Goal: Information Seeking & Learning: Understand process/instructions

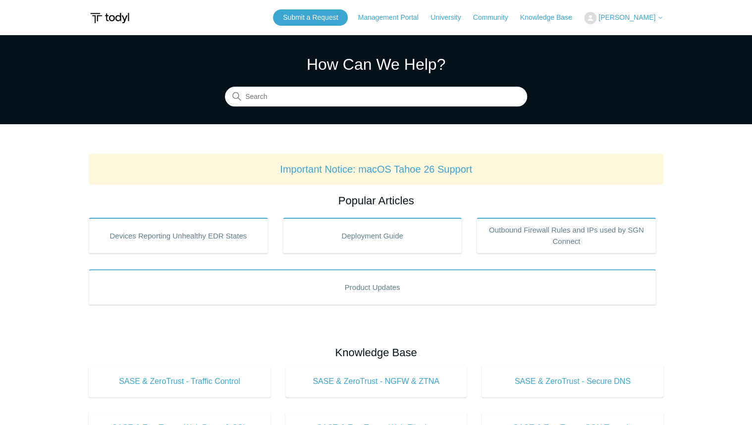
click at [612, 16] on span "[PERSON_NAME]" at bounding box center [626, 17] width 57 height 8
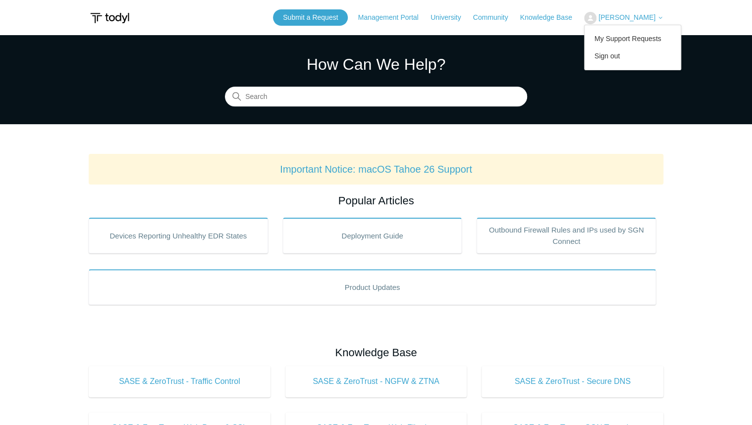
click at [570, 107] on section "How Can We Help? Search" at bounding box center [376, 79] width 752 height 89
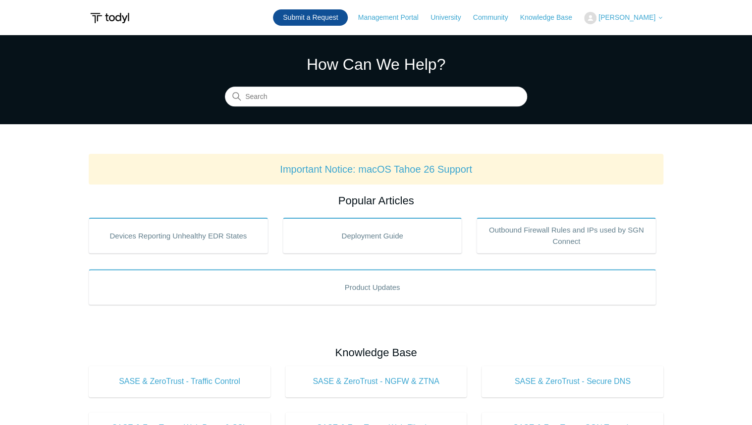
click at [327, 21] on link "Submit a Request" at bounding box center [310, 17] width 75 height 16
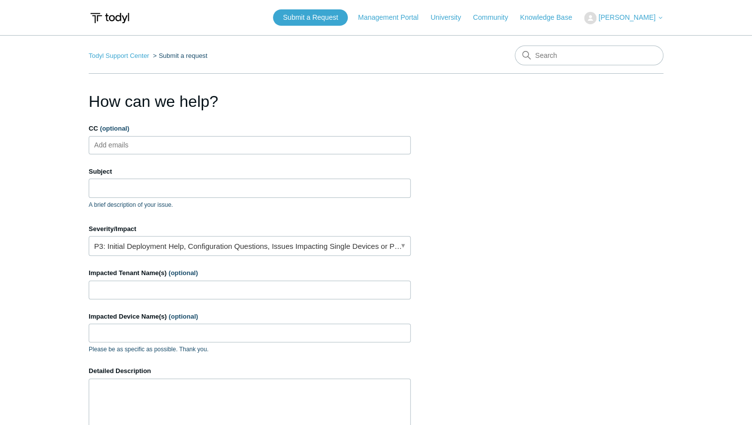
click at [258, 141] on ul "Add emails" at bounding box center [250, 145] width 322 height 18
type input "connerb@divergeit.com"
type input "Aarona@divergeit.com"
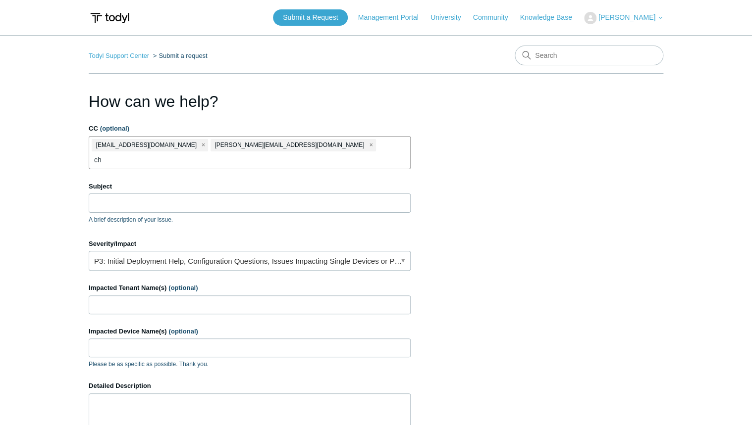
type input "c"
type input "charlesp@divergeit.com"
click at [291, 182] on label "Subject" at bounding box center [250, 187] width 322 height 10
click at [291, 194] on input "Subject" at bounding box center [250, 203] width 322 height 19
click at [269, 194] on input "Subject" at bounding box center [250, 203] width 322 height 19
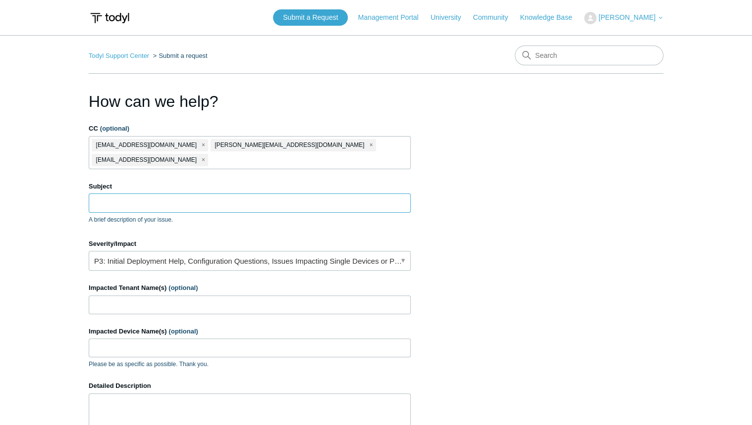
click at [233, 194] on input "Subject" at bounding box center [250, 203] width 322 height 19
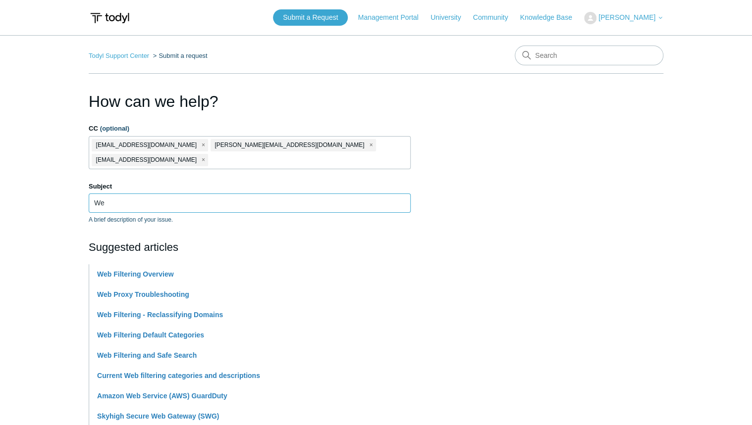
type input "W"
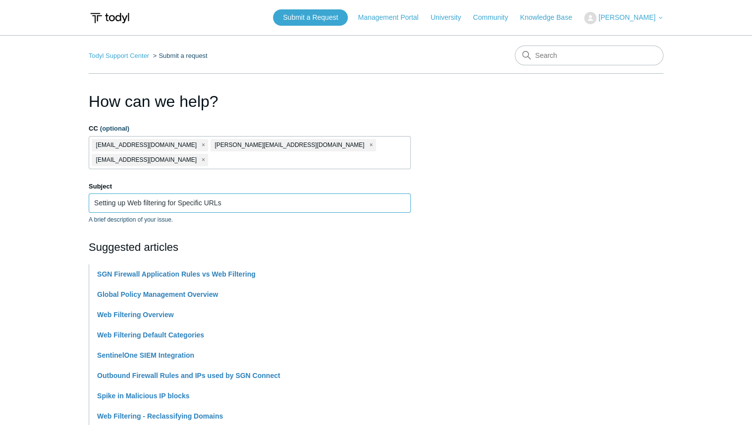
click at [233, 194] on input "Setting up Web filtering for Specific URLs" at bounding box center [250, 203] width 322 height 19
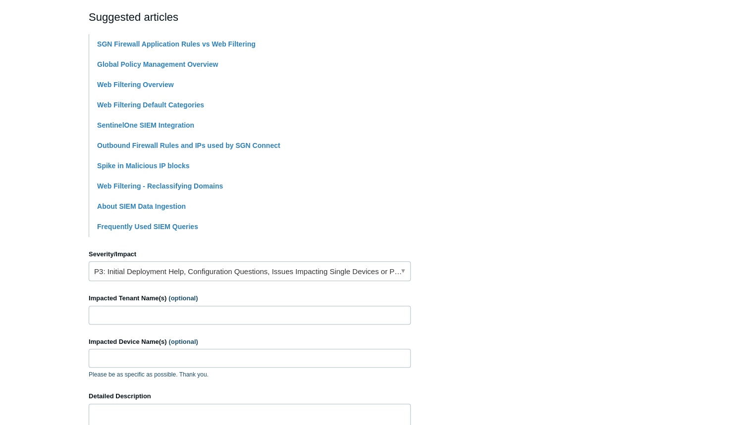
scroll to position [238, 0]
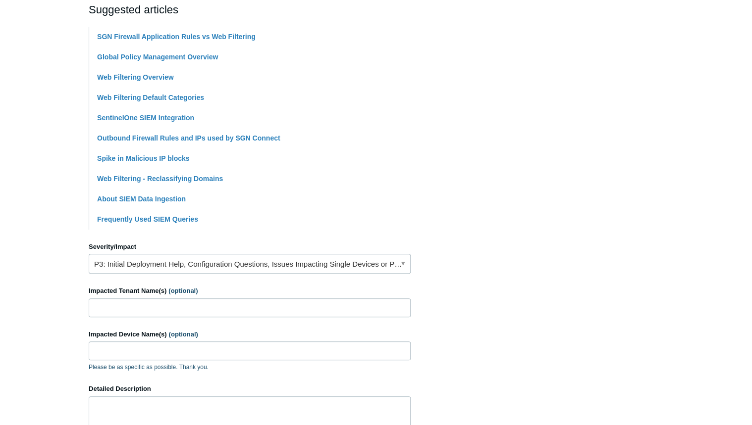
type input "Setting up Web filtering for Specific URLs"
click at [44, 283] on main "Todyl Support Center Submit a request How can we help? CC (optional) connerb@di…" at bounding box center [376, 180] width 752 height 766
click at [154, 254] on link "P3: Initial Deployment Help, Configuration Questions, Issues Impacting Single D…" at bounding box center [250, 264] width 322 height 20
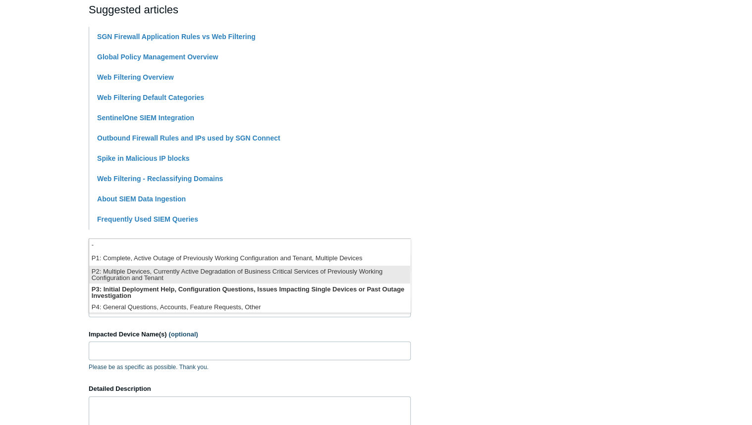
click at [137, 277] on li "P2: Multiple Devices, Currently Active Degradation of Business Critical Service…" at bounding box center [249, 275] width 321 height 18
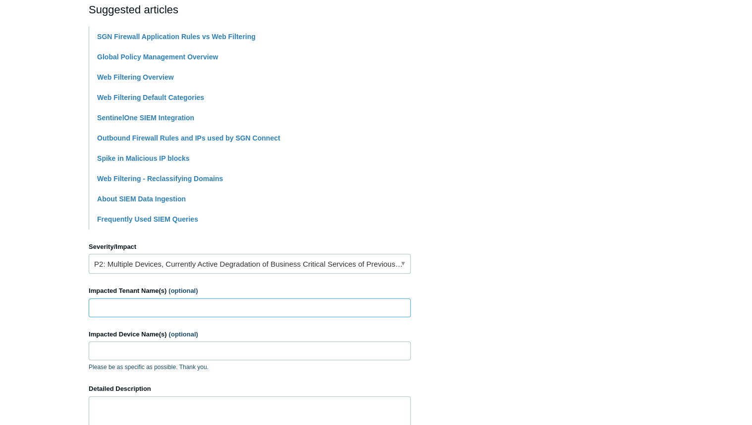
click at [137, 299] on input "Impacted Tenant Name(s) (optional)" at bounding box center [250, 308] width 322 height 19
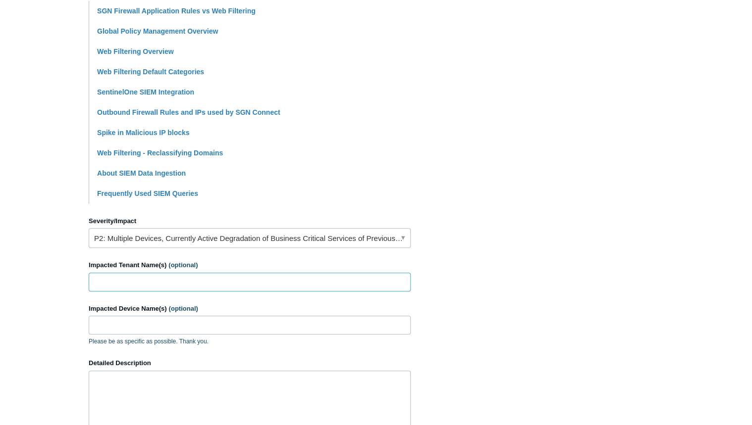
scroll to position [277, 0]
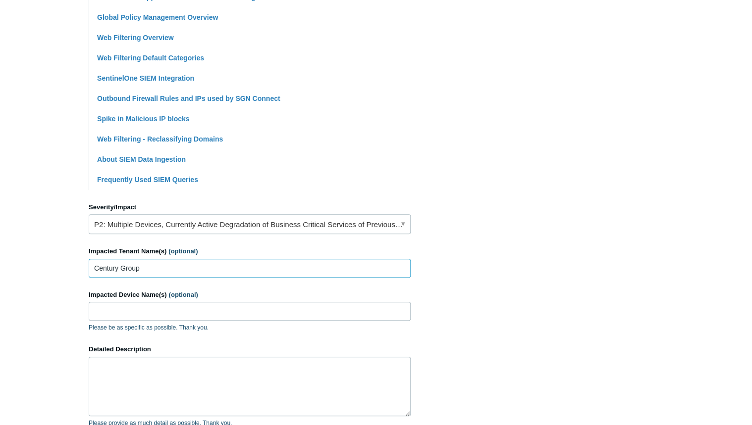
type input "Century Group"
click at [145, 360] on textarea "Detailed Description" at bounding box center [250, 386] width 322 height 59
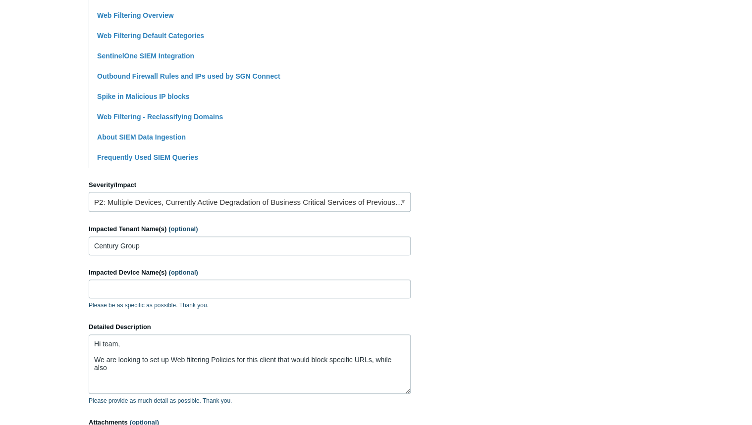
scroll to position [317, 0]
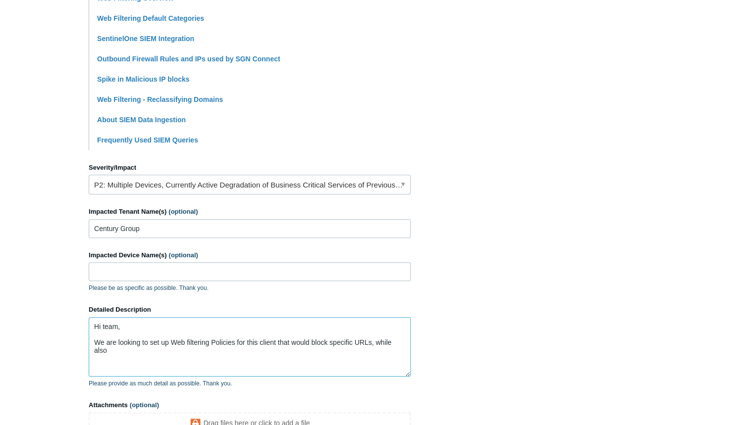
click at [109, 338] on textarea "Hi team, We are looking to set up Web filtering Policies for this client that w…" at bounding box center [250, 347] width 322 height 59
drag, startPoint x: 342, startPoint y: 334, endPoint x: 376, endPoint y: 327, distance: 34.9
click at [376, 327] on textarea "Hi team, We are looking to set up Web filtering Policies for this client that w…" at bounding box center [250, 347] width 322 height 59
click at [314, 333] on textarea "Hi team, We are looking to set up Web filtering Policies for this client that w…" at bounding box center [250, 347] width 322 height 59
click at [311, 334] on textarea "Hi team, We are looking to set up Web filtering Policies for this client that w…" at bounding box center [250, 347] width 322 height 59
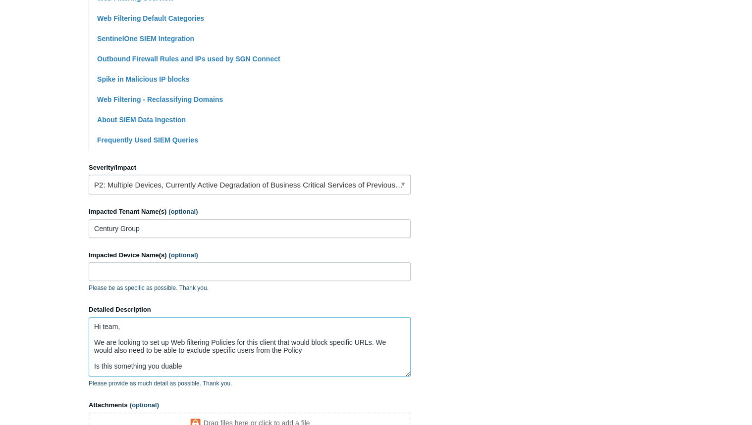
click at [279, 353] on textarea "Hi team, We are looking to set up Web filtering Policies for this client that w…" at bounding box center [250, 347] width 322 height 59
drag, startPoint x: 176, startPoint y: 355, endPoint x: 161, endPoint y: 351, distance: 15.3
click at [161, 351] on textarea "Hi team, We are looking to set up Web filtering Policies for this client that w…" at bounding box center [250, 347] width 322 height 59
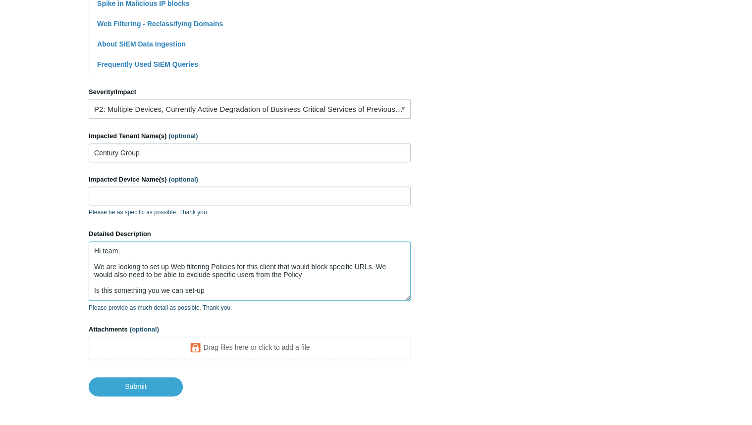
scroll to position [396, 0]
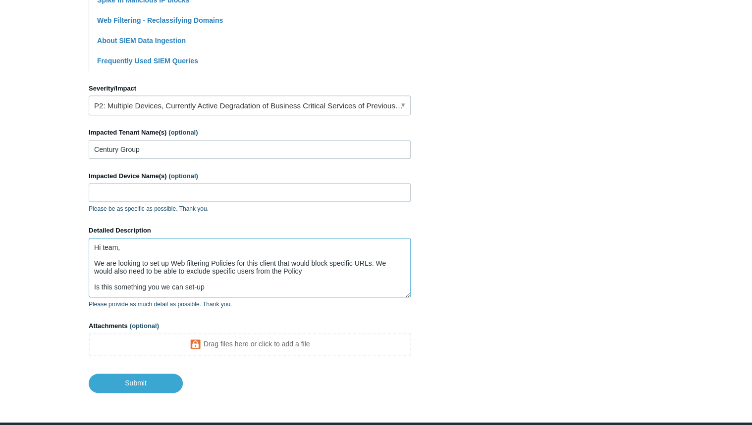
click at [214, 274] on textarea "Hi team, We are looking to set up Web filtering Policies for this client that w…" at bounding box center [250, 267] width 322 height 59
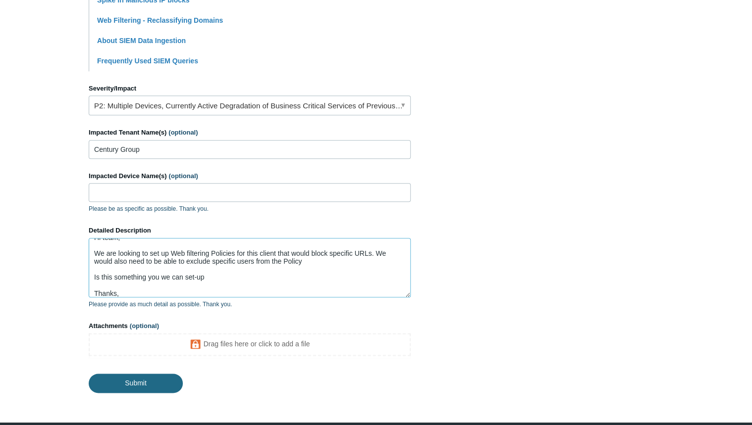
type textarea "Hi team, We are looking to set up Web filtering Policies for this client that w…"
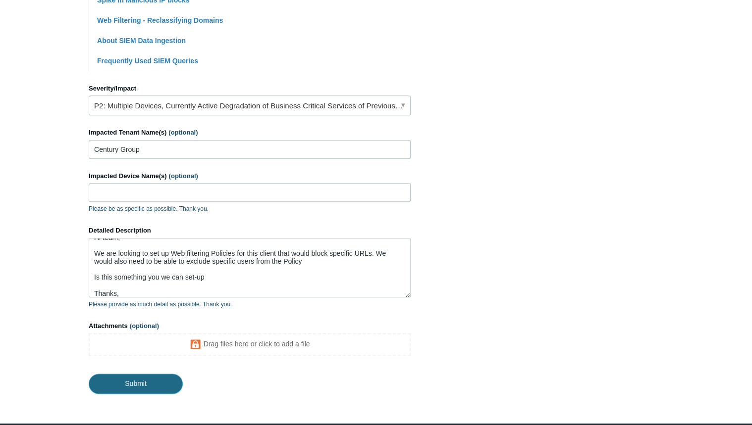
click at [145, 374] on input "Submit" at bounding box center [136, 384] width 94 height 20
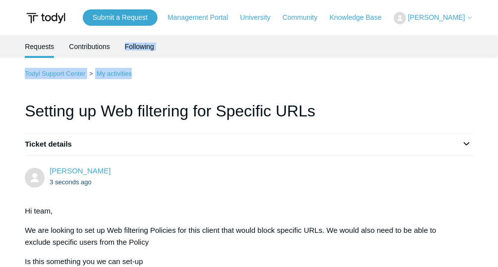
drag, startPoint x: 121, startPoint y: 38, endPoint x: 174, endPoint y: 66, distance: 59.4
click at [174, 66] on main "Requests Contributions Following Todyl Support Center My activities Setting up …" at bounding box center [249, 199] width 498 height 328
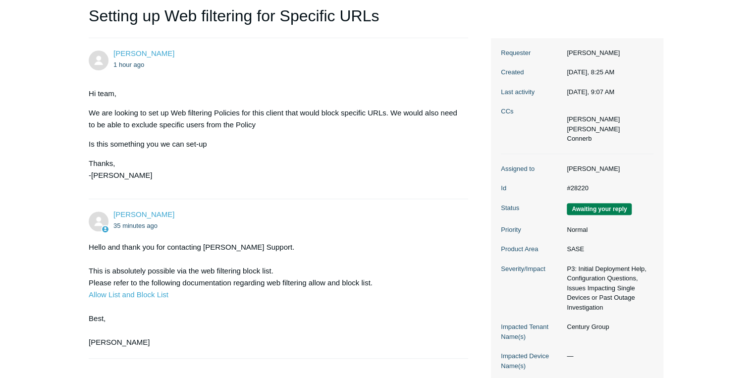
scroll to position [119, 0]
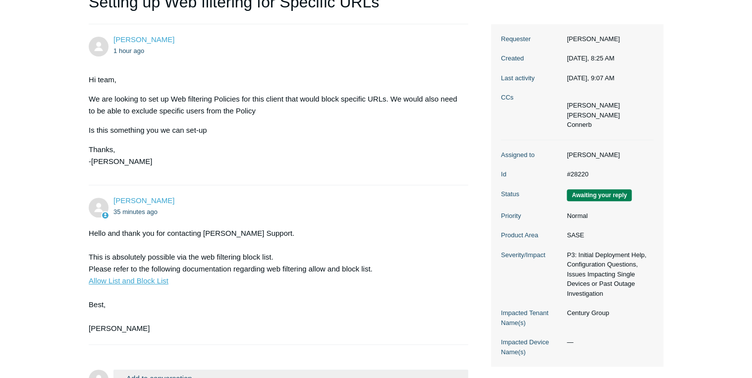
click at [155, 281] on link "Allow List and Block List" at bounding box center [129, 280] width 80 height 8
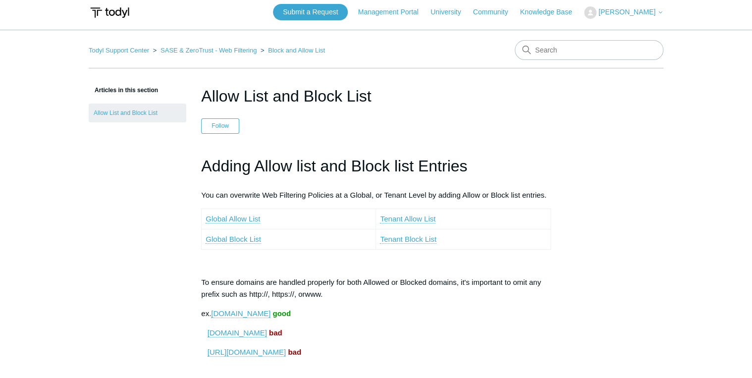
scroll to position [40, 0]
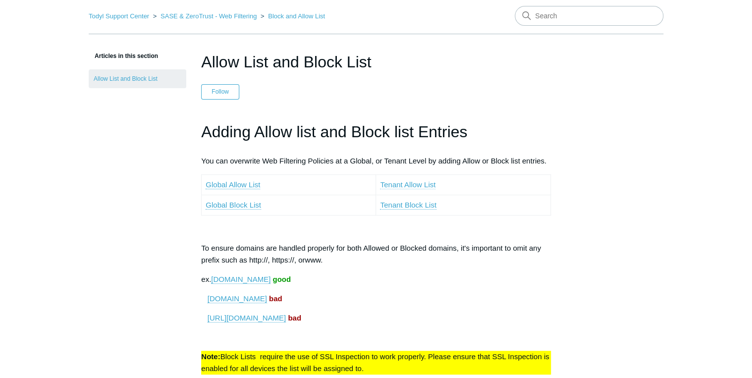
click at [413, 184] on link "Tenant Allow List" at bounding box center [407, 184] width 55 height 9
click at [557, 16] on input "Search" at bounding box center [589, 16] width 149 height 20
type input "ssl inspection"
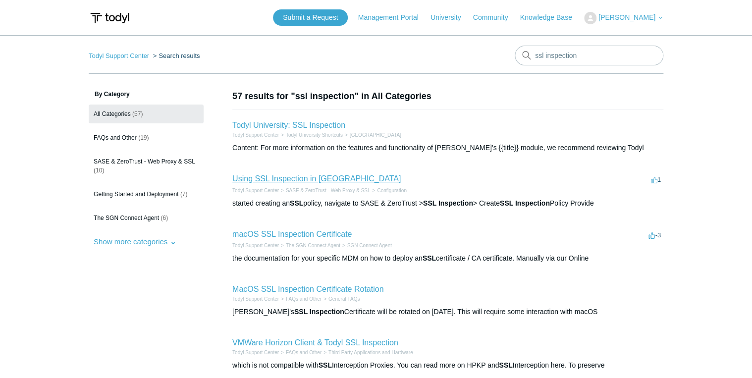
click at [327, 177] on link "Using SSL Inspection in [GEOGRAPHIC_DATA]" at bounding box center [316, 178] width 168 height 8
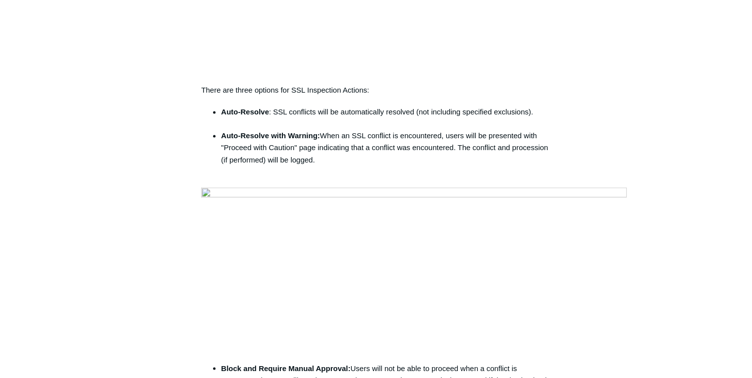
scroll to position [793, 0]
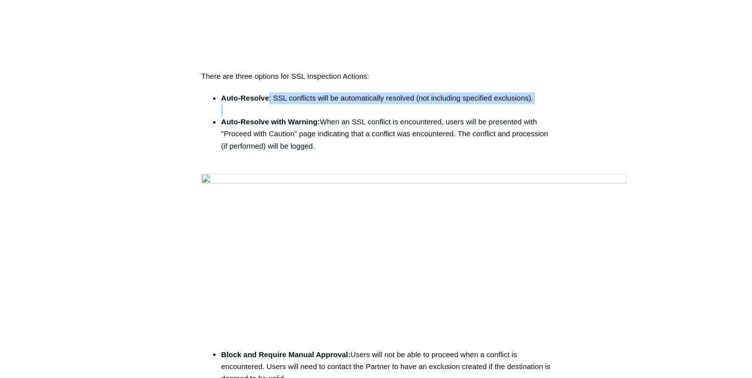
drag, startPoint x: 342, startPoint y: 224, endPoint x: 625, endPoint y: 223, distance: 282.8
click at [633, 222] on div "Articles in this section Using SSL Inspection in [GEOGRAPHIC_DATA] Self-Signed …" at bounding box center [376, 311] width 575 height 2029
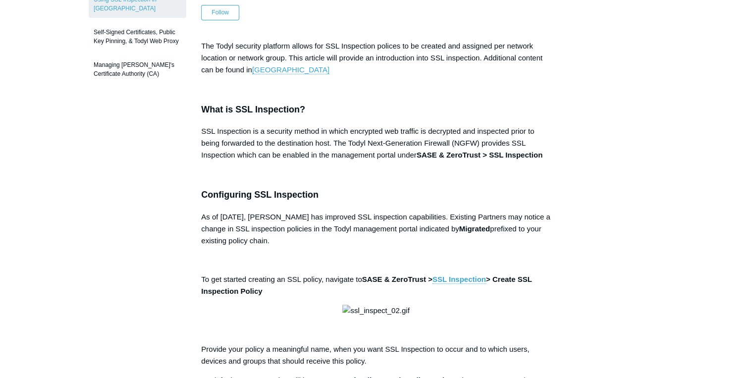
scroll to position [0, 0]
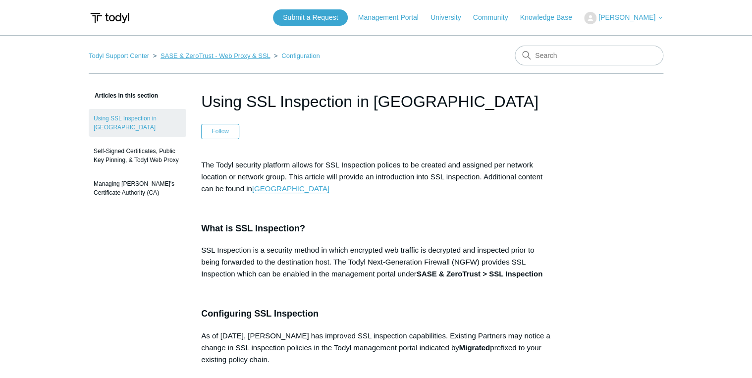
click at [249, 55] on link "SASE & ZeroTrust - Web Proxy & SSL" at bounding box center [214, 55] width 109 height 7
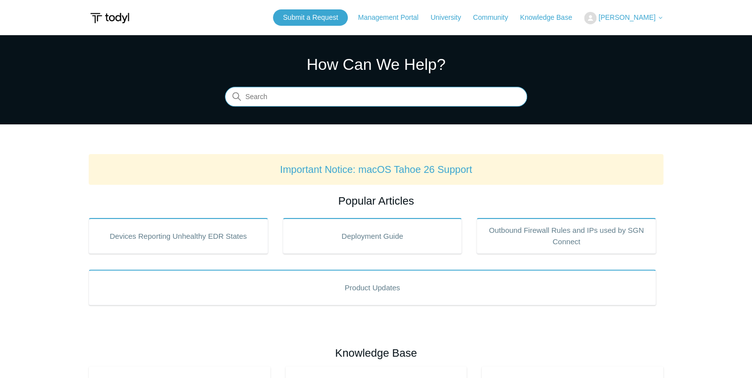
click at [307, 102] on input "Search" at bounding box center [376, 97] width 302 height 20
click at [327, 103] on input "Search" at bounding box center [376, 97] width 302 height 20
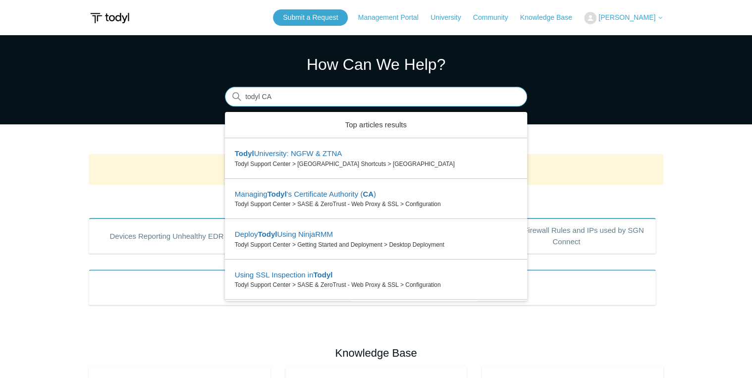
type input "todyl CA"
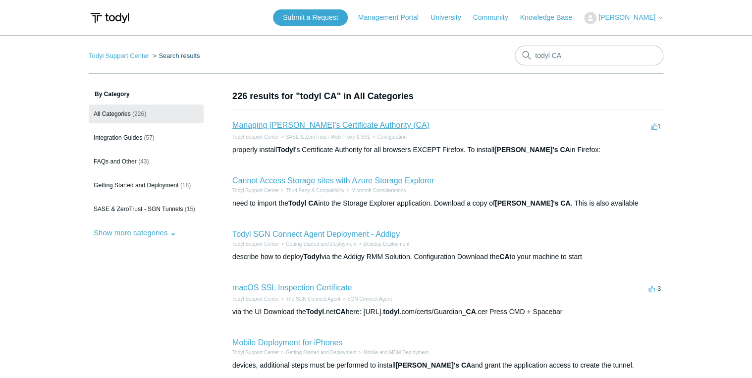
click at [326, 123] on link "Managing [PERSON_NAME]'s Certificate Authority (CA)" at bounding box center [330, 125] width 197 height 8
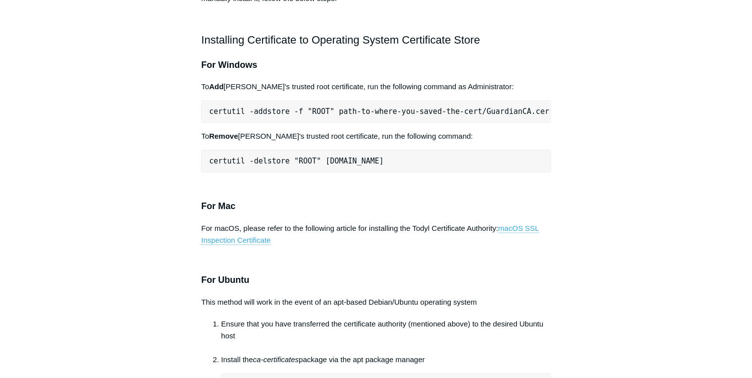
scroll to position [476, 0]
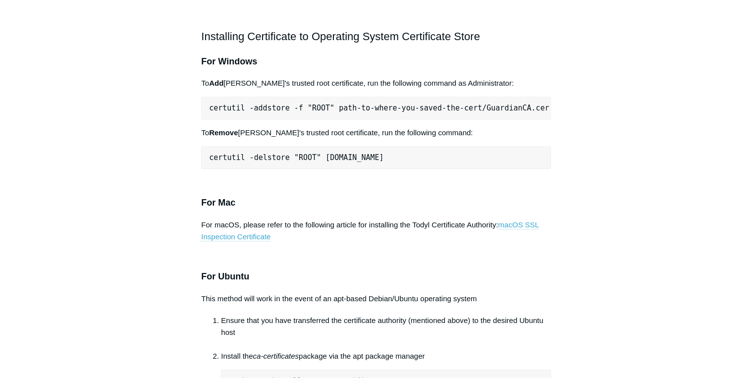
click at [257, 220] on link "macOS SSL Inspection Certificate" at bounding box center [370, 230] width 338 height 21
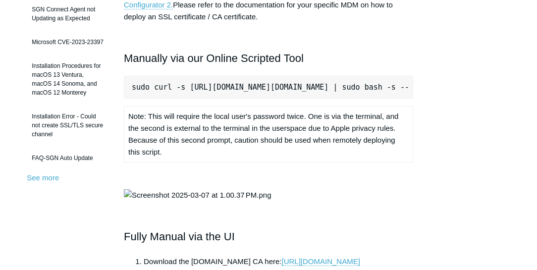
scroll to position [277, 0]
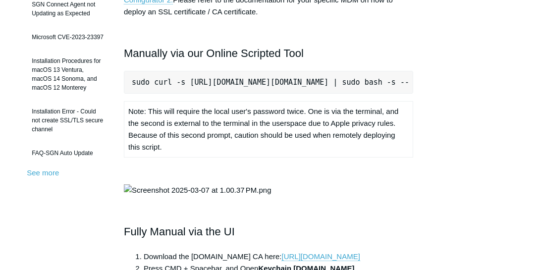
click at [189, 82] on pre "sudo curl -s https://download.todyl.com/misc/macOS-install-CA.sh | sudo bash -s…" at bounding box center [268, 82] width 289 height 23
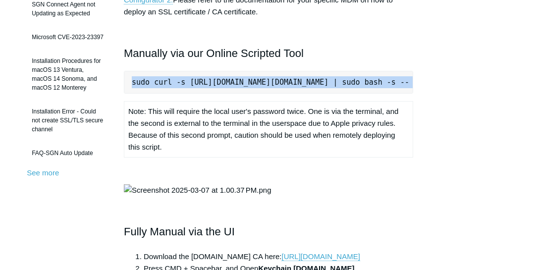
click at [189, 82] on pre "sudo curl -s https://download.todyl.com/misc/macOS-install-CA.sh | sudo bash -s…" at bounding box center [268, 82] width 289 height 23
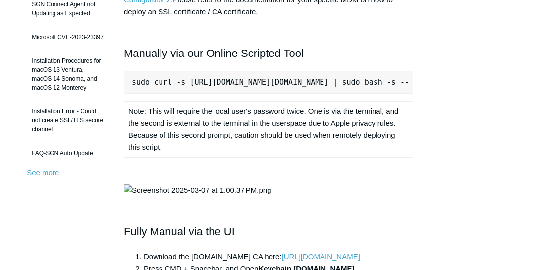
drag, startPoint x: 189, startPoint y: 82, endPoint x: 244, endPoint y: 106, distance: 59.9
click at [244, 106] on td "Note: This will require the local user's password twice. One is via the termina…" at bounding box center [268, 130] width 289 height 56
click at [197, 80] on pre "sudo curl -s https://download.todyl.com/misc/macOS-install-CA.sh | sudo bash -s…" at bounding box center [268, 82] width 289 height 23
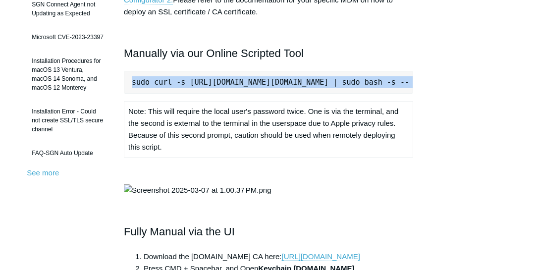
click at [198, 80] on pre "sudo curl -s https://download.todyl.com/misc/macOS-install-CA.sh | sudo bash -s…" at bounding box center [268, 82] width 289 height 23
copy pre "sudo curl -s https://download.todyl.com/misc/macOS-install-CA.sh | sudo bash -s…"
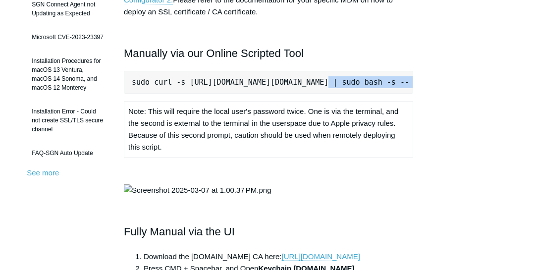
drag, startPoint x: 292, startPoint y: 97, endPoint x: 313, endPoint y: 95, distance: 20.9
click at [313, 95] on div "macOS devices that are in scope for the SGN SSL Inspection feature must have th…" at bounding box center [268, 170] width 289 height 577
click at [286, 83] on pre "sudo curl -s https://download.todyl.com/misc/macOS-install-CA.sh | sudo bash -s…" at bounding box center [268, 82] width 289 height 23
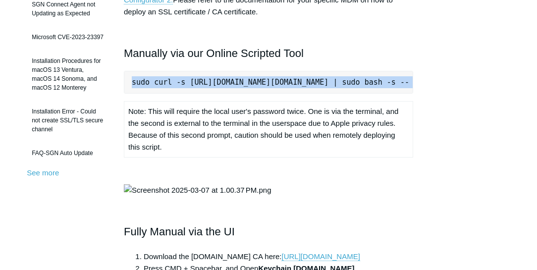
click at [286, 83] on pre "sudo curl -s https://download.todyl.com/misc/macOS-install-CA.sh | sudo bash -s…" at bounding box center [268, 82] width 289 height 23
copy pre "sudo curl -s https://download.todyl.com/misc/macOS-install-CA.sh | sudo bash -s…"
copy pre "sudo curl -s [URL][DOMAIN_NAME][DOMAIN_NAME] | sudo bash -s -- -f"
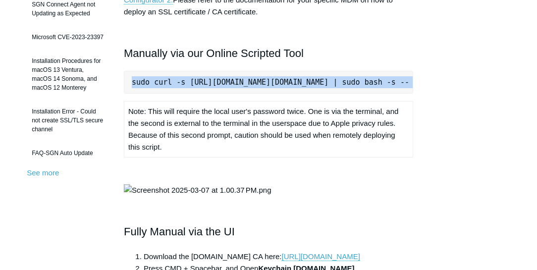
copy pre "sudo curl -s https://download.todyl.com/misc/macOS-install-CA.sh | sudo bash -s…"
click at [213, 79] on pre "sudo curl -s https://download.todyl.com/misc/macOS-install-CA.sh | sudo bash -s…" at bounding box center [268, 82] width 289 height 23
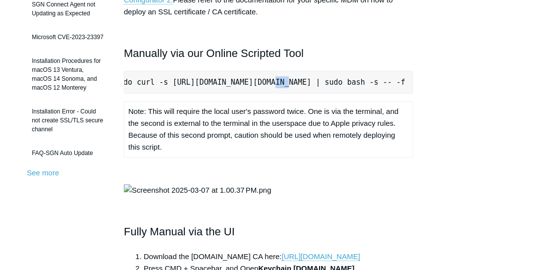
click at [214, 79] on pre "sudo curl -s https://download.todyl.com/misc/macOS-install-CA.sh | sudo bash -s…" at bounding box center [268, 82] width 289 height 23
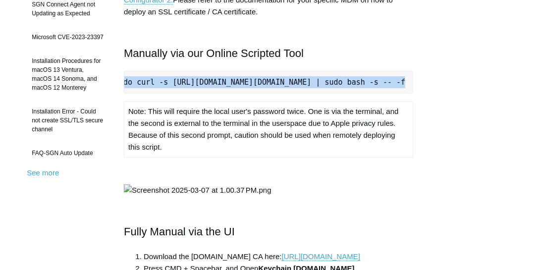
click at [214, 79] on pre "sudo curl -s https://download.todyl.com/misc/macOS-install-CA.sh | sudo bash -s…" at bounding box center [268, 82] width 289 height 23
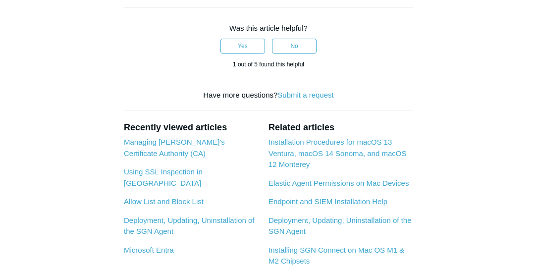
scroll to position [758, 0]
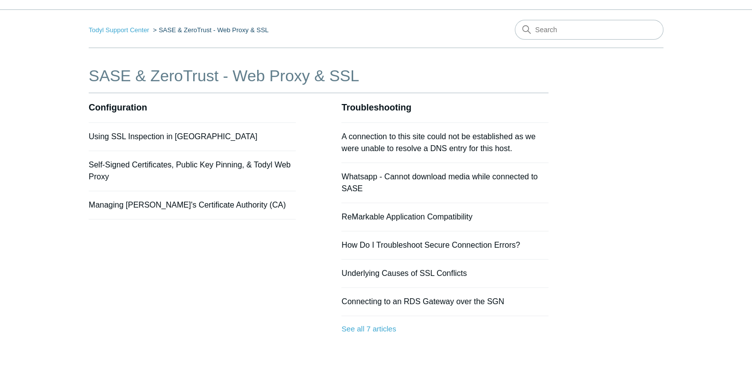
scroll to position [40, 0]
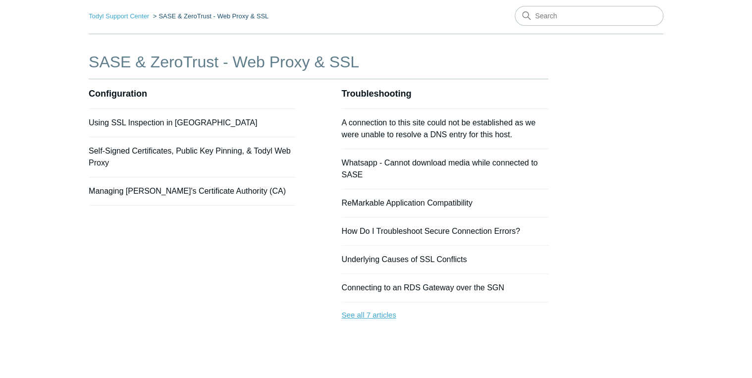
click at [386, 318] on link "See all 7 articles" at bounding box center [444, 315] width 207 height 26
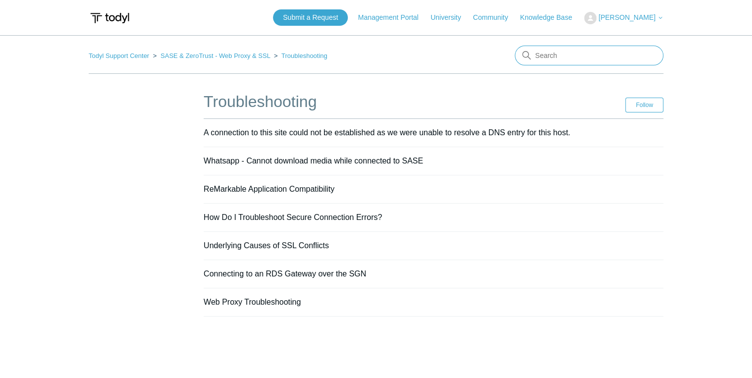
click at [604, 59] on input "Search" at bounding box center [589, 56] width 149 height 20
type input "web fltering"
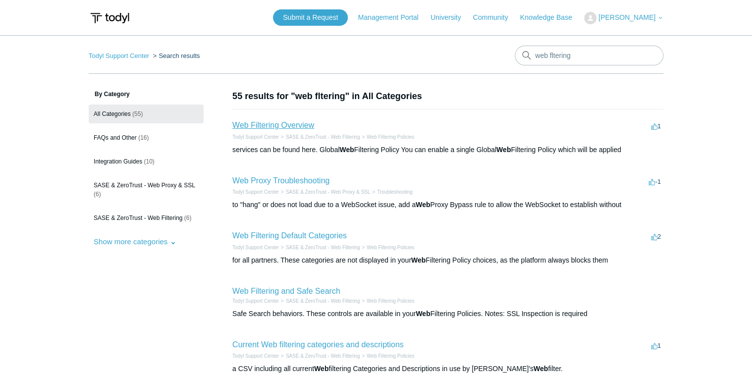
click at [301, 121] on link "Web Filtering Overview" at bounding box center [273, 125] width 82 height 8
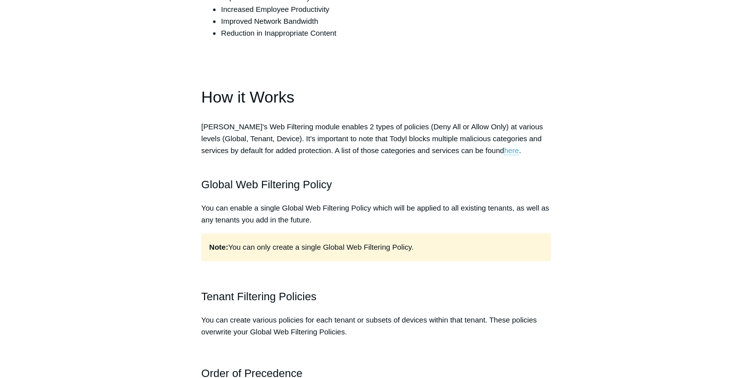
scroll to position [357, 0]
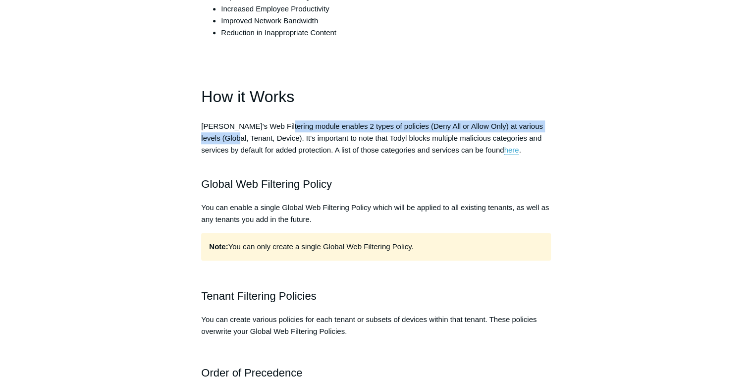
drag, startPoint x: 215, startPoint y: 131, endPoint x: 276, endPoint y: 131, distance: 60.9
click at [276, 131] on p "[PERSON_NAME]'s Web Filtering module enables 2 types of policies (Deny All or A…" at bounding box center [376, 144] width 350 height 48
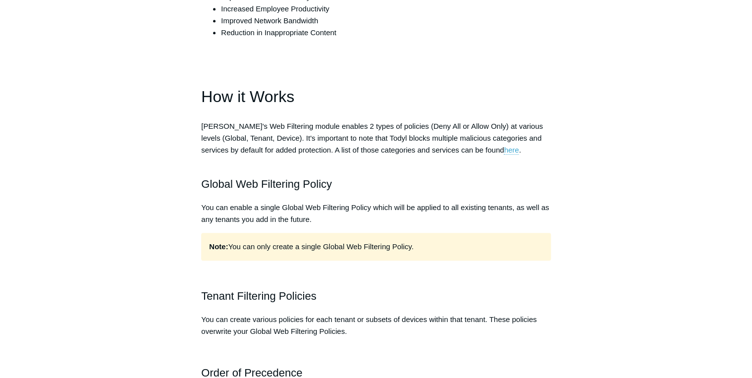
drag, startPoint x: 276, startPoint y: 131, endPoint x: 315, endPoint y: 170, distance: 55.3
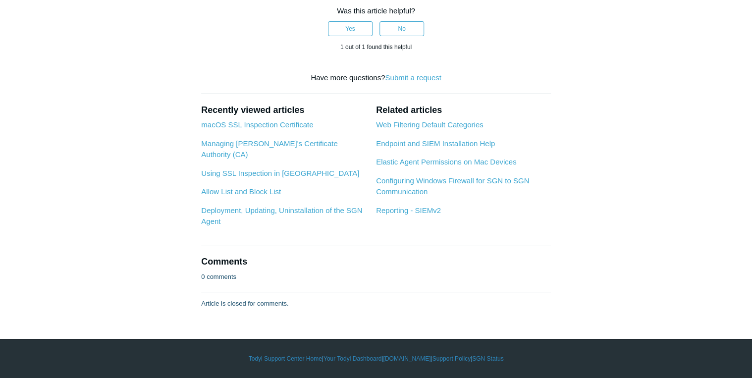
scroll to position [2179, 0]
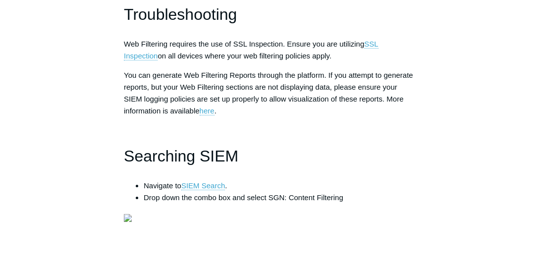
scroll to position [1756, 0]
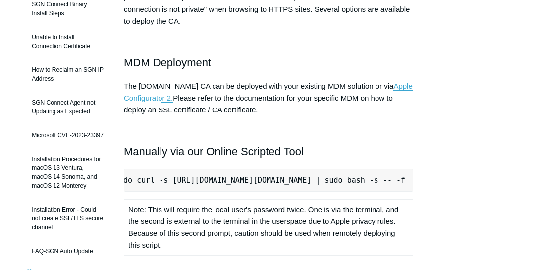
scroll to position [169, 0]
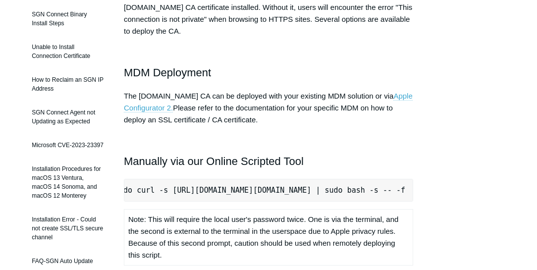
click at [156, 108] on link "Apple Configurator 2." at bounding box center [268, 102] width 289 height 21
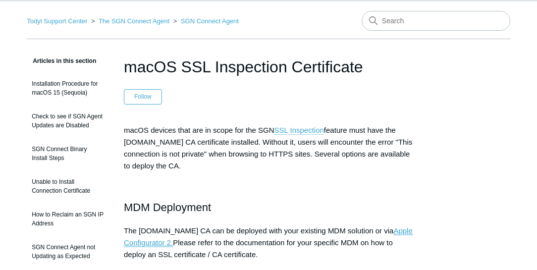
scroll to position [0, 0]
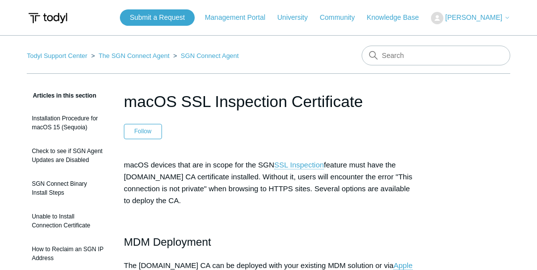
click at [460, 18] on span "[PERSON_NAME]" at bounding box center [473, 17] width 57 height 8
click at [385, 49] on input "Search" at bounding box center [436, 56] width 149 height 20
type input "ssl"
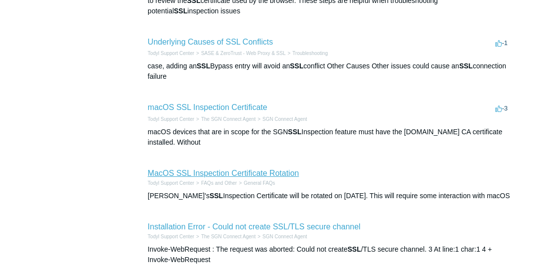
scroll to position [268, 0]
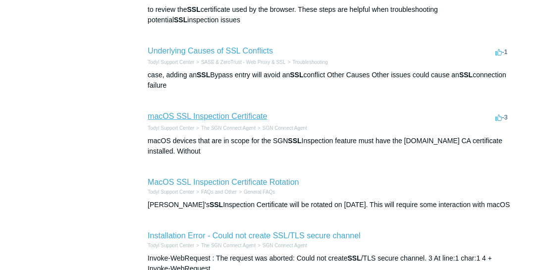
click at [228, 113] on link "macOS SSL Inspection Certificate" at bounding box center [207, 116] width 119 height 8
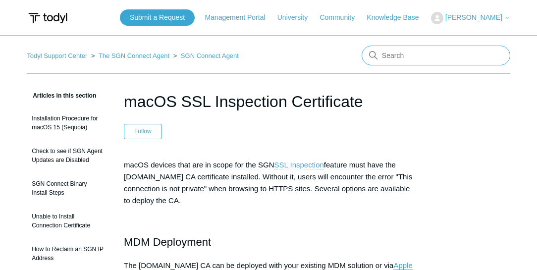
click at [400, 54] on input "Search" at bounding box center [436, 56] width 149 height 20
type input "u"
type input "todyl ca"
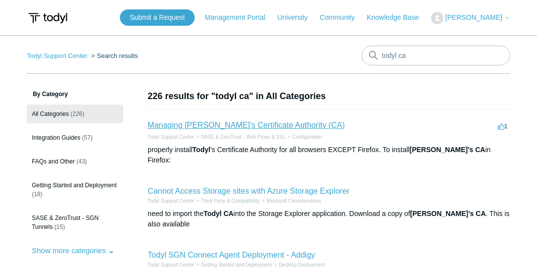
click at [250, 125] on link "Managing [PERSON_NAME]'s Certificate Authority (CA)" at bounding box center [246, 125] width 197 height 8
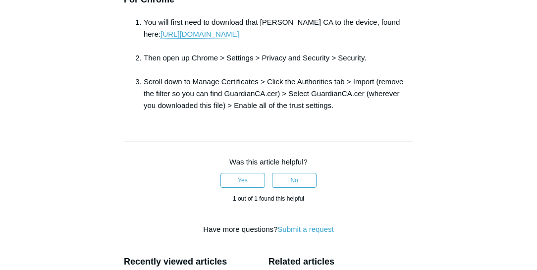
scroll to position [1274, 0]
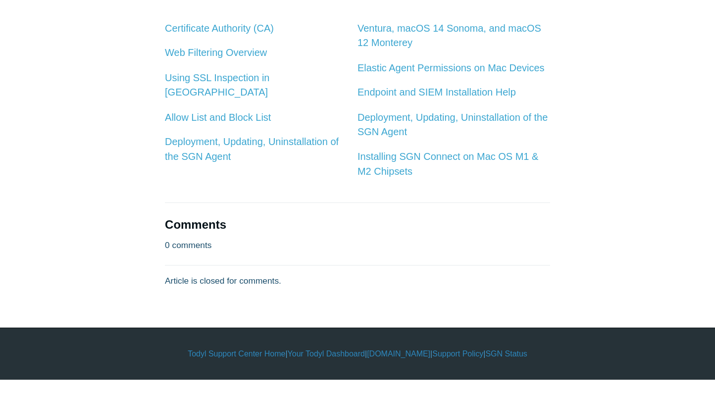
scroll to position [1104, 0]
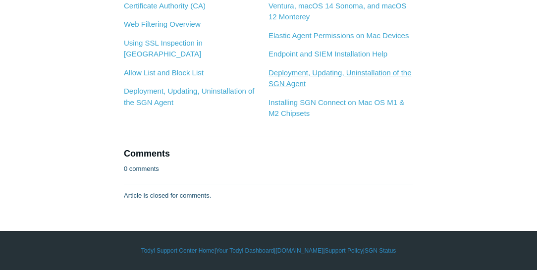
scroll to position [1472, 0]
click at [208, 10] on link "Managing [PERSON_NAME]'s Certificate Authority (CA)" at bounding box center [174, 0] width 101 height 20
